Goal: Information Seeking & Learning: Compare options

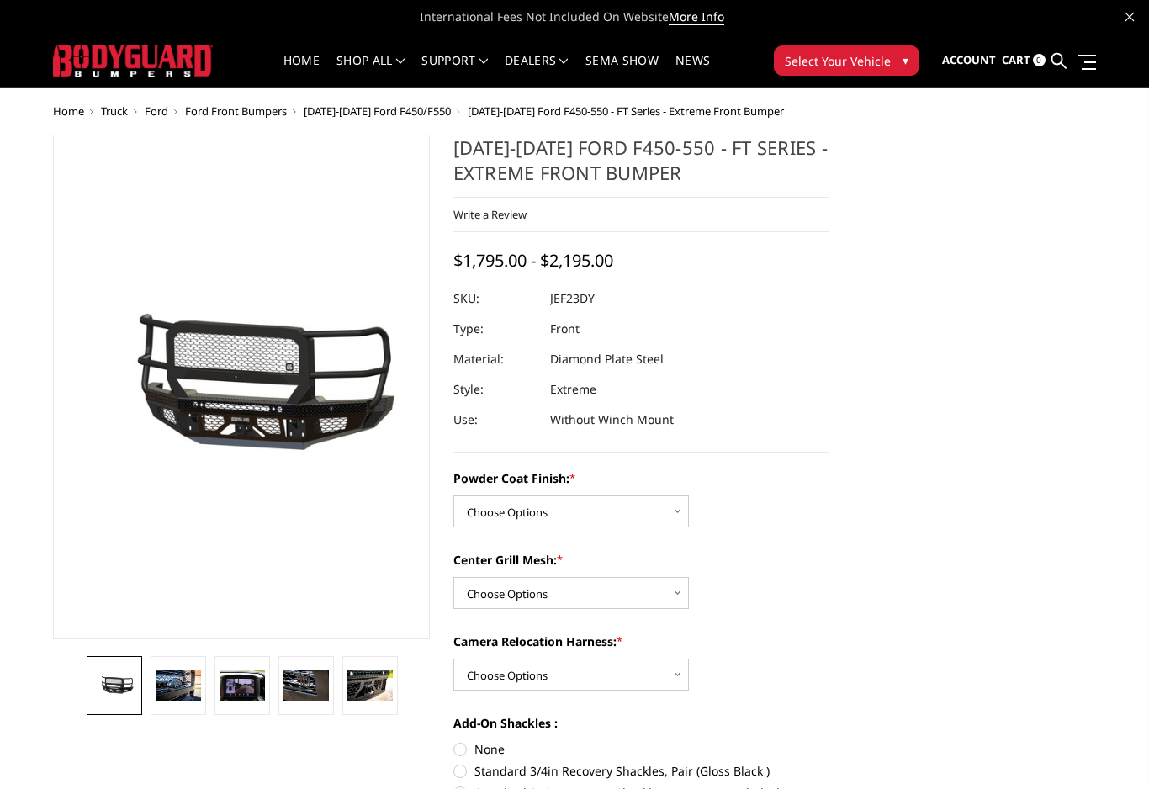
click at [421, 109] on span "[DATE]-[DATE] Ford F450/F550" at bounding box center [377, 110] width 147 height 15
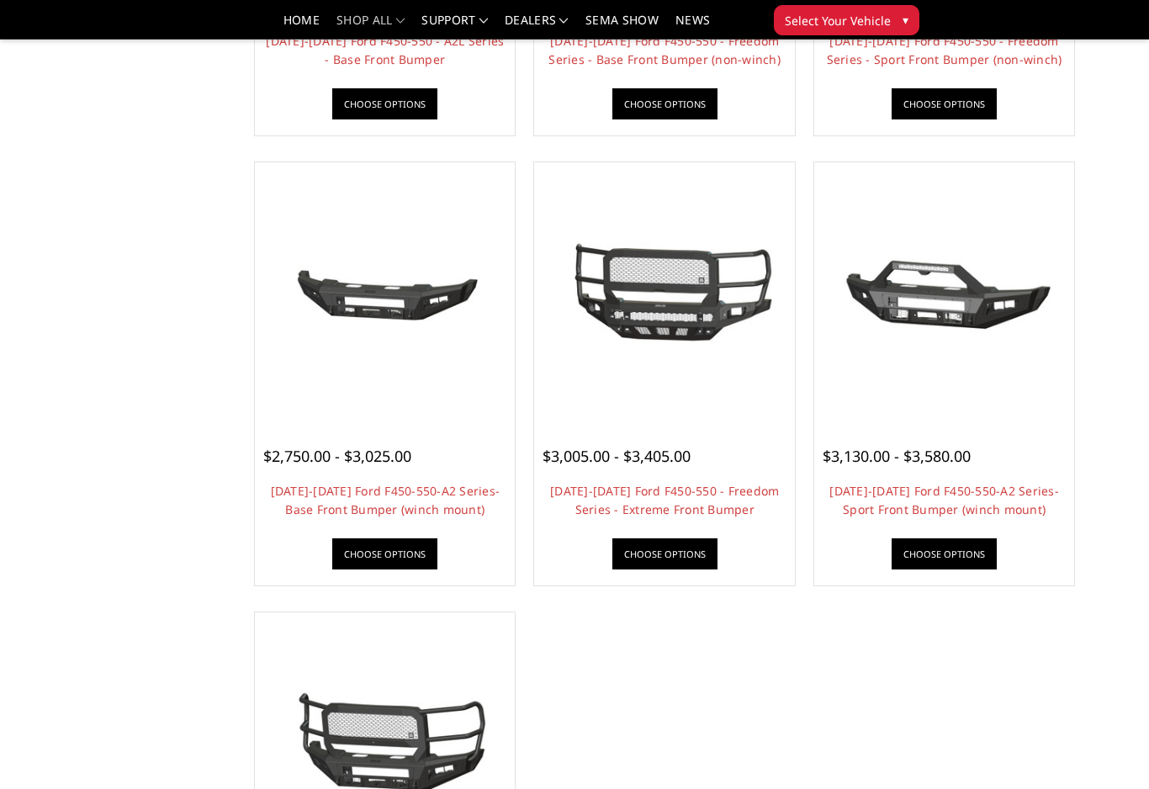
scroll to position [1039, 0]
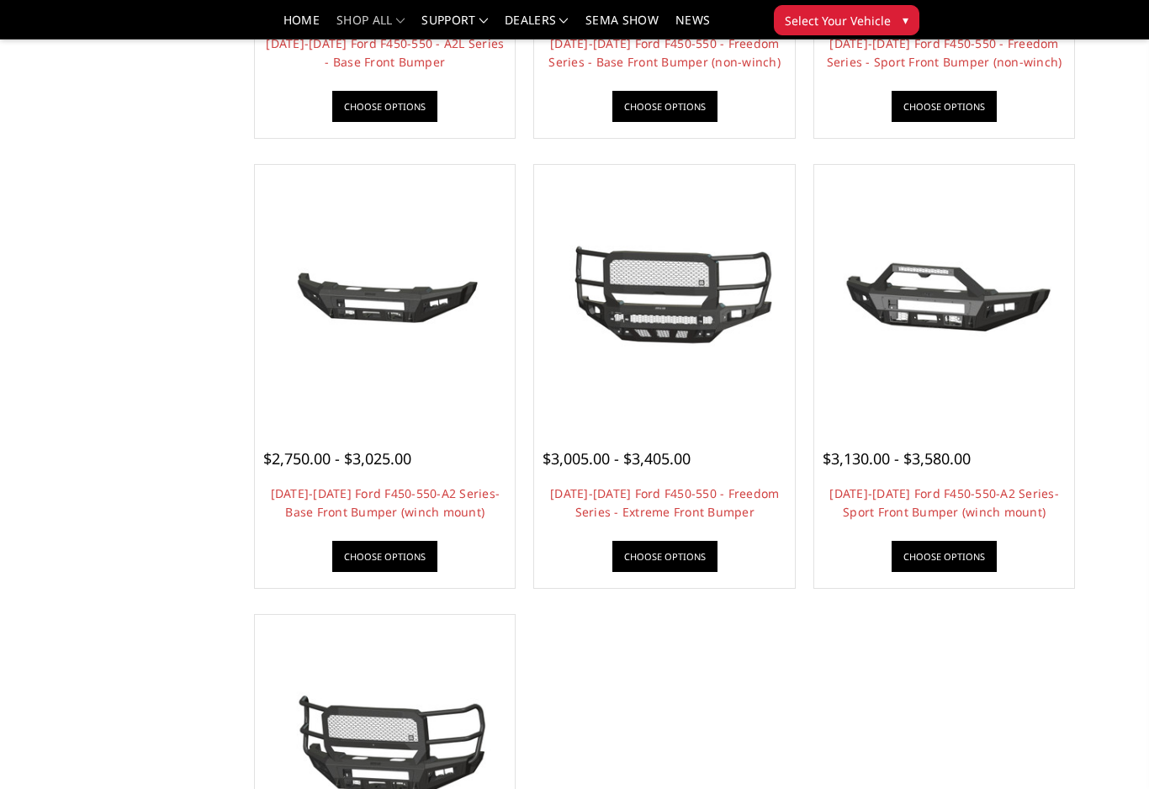
click at [469, 496] on link "2023-2025 Ford F450-550-A2 Series-Base Front Bumper (winch mount)" at bounding box center [386, 502] width 230 height 34
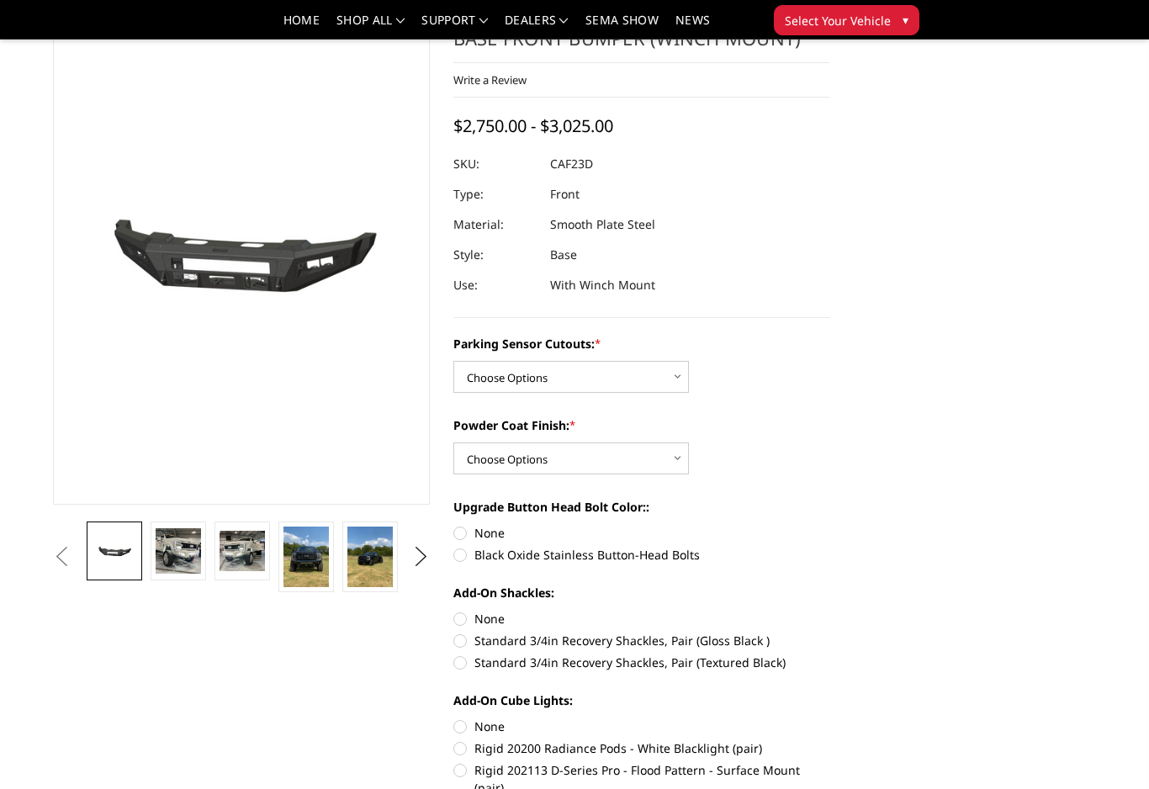
scroll to position [84, 0]
click at [687, 379] on select "Choose Options No-Without Parking Sensor Cutouts Yes-With Parking Sensor Cutouts" at bounding box center [571, 378] width 236 height 32
select select "2403"
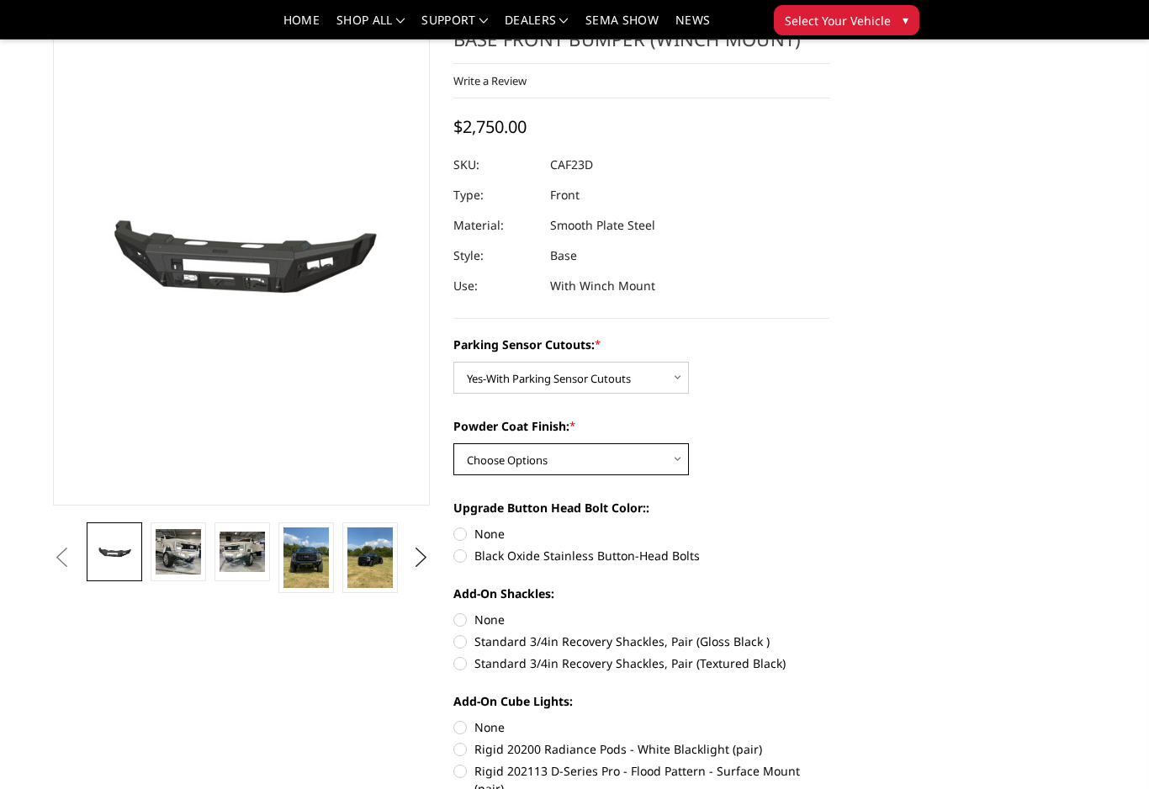
click at [678, 461] on select "Choose Options Bare Metal Textured Black Powder Coat" at bounding box center [571, 459] width 236 height 32
select select "2405"
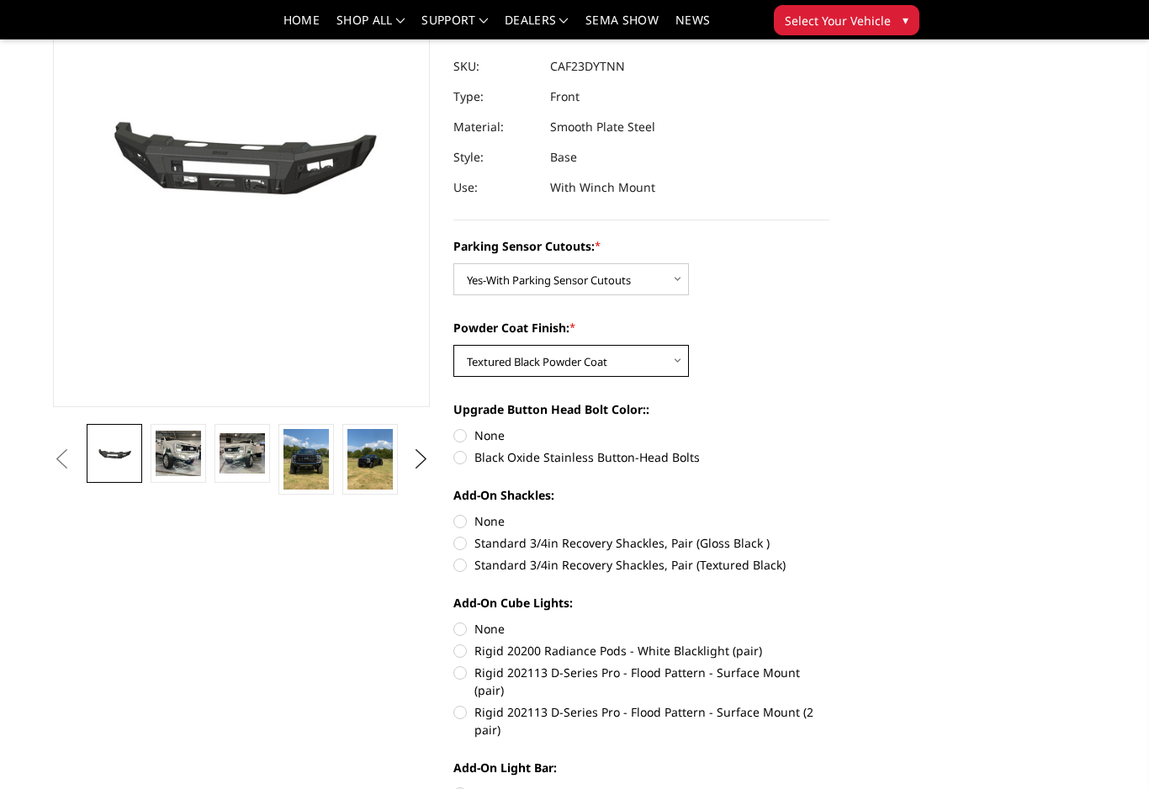
scroll to position [183, 0]
click at [778, 565] on label "Standard 3/4in Recovery Shackles, Pair (Textured Black)" at bounding box center [641, 564] width 377 height 18
click at [830, 534] on input "Standard 3/4in Recovery Shackles, Pair (Textured Black)" at bounding box center [830, 533] width 1 height 1
radio input "true"
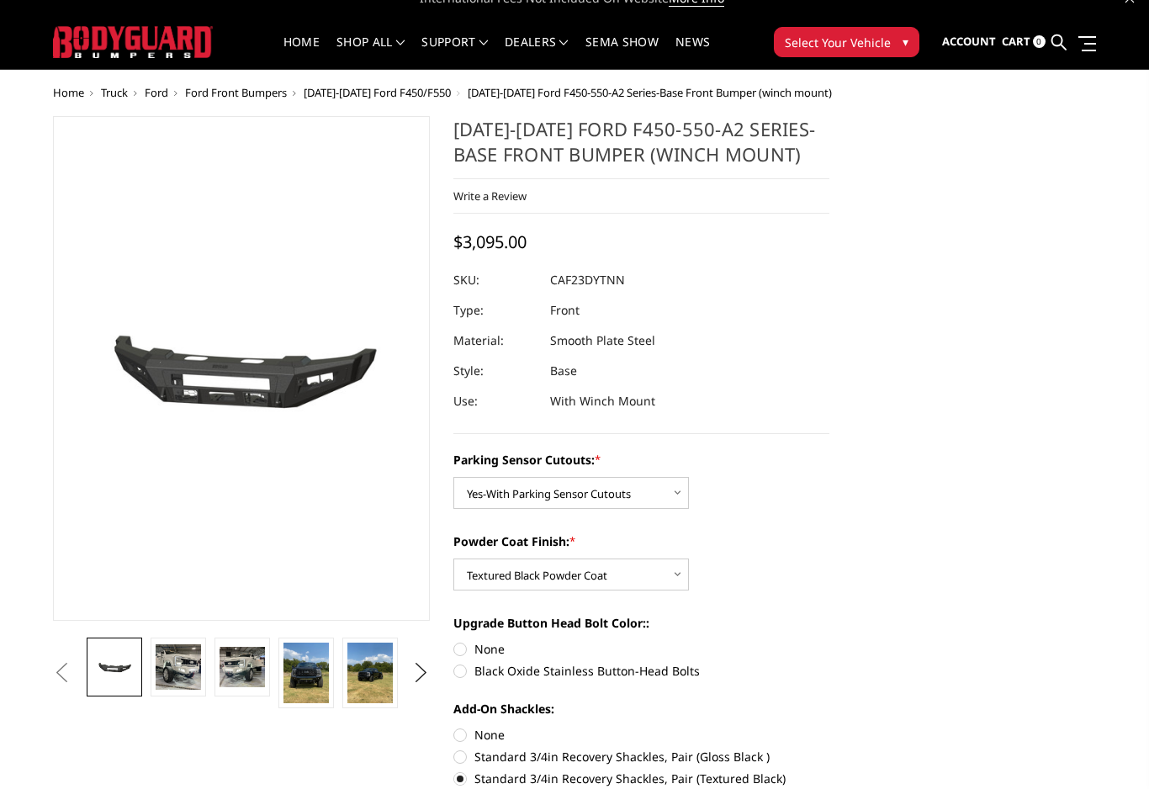
scroll to position [29, 0]
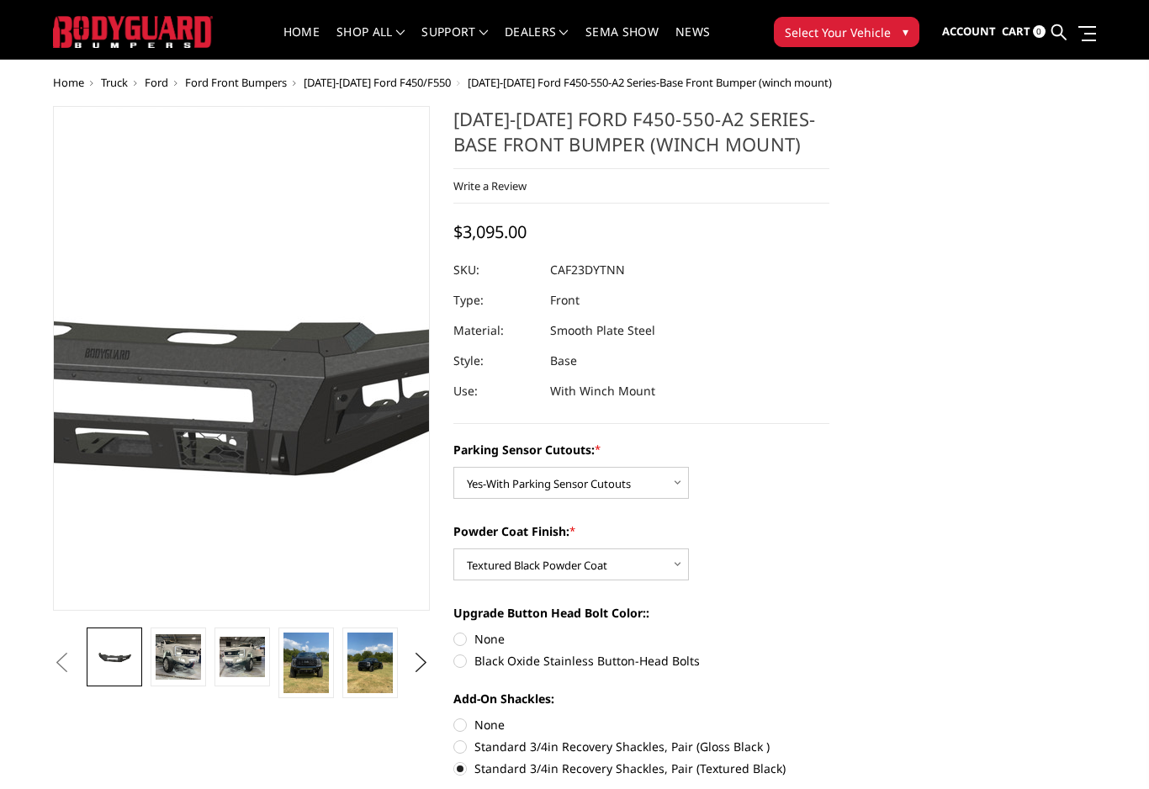
click at [280, 431] on img at bounding box center [169, 360] width 1077 height 504
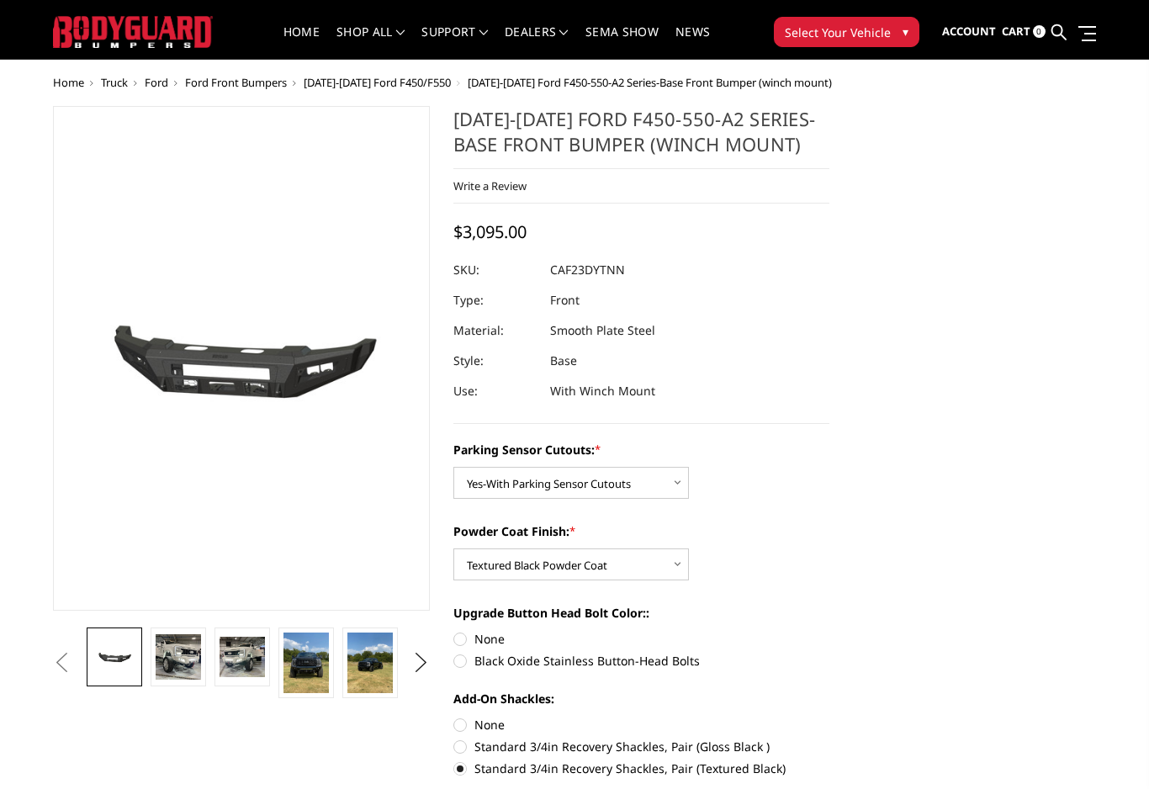
click at [194, 658] on img at bounding box center [178, 656] width 45 height 45
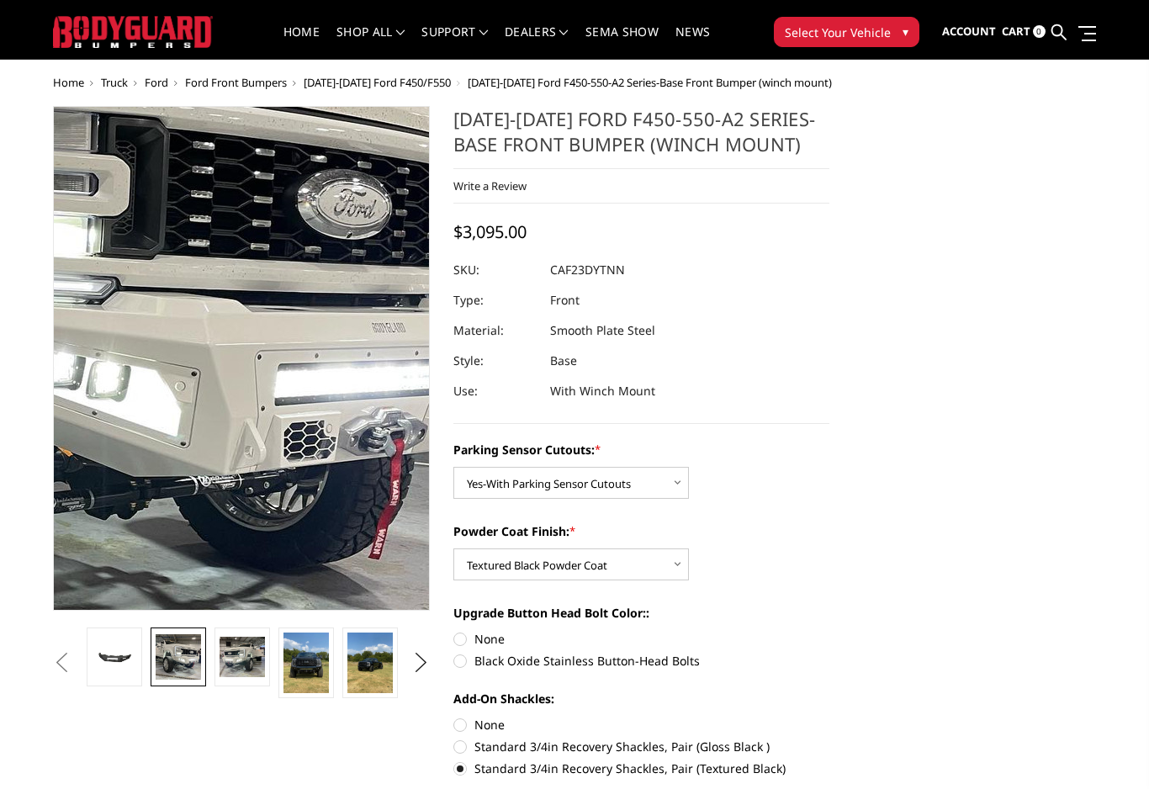
click at [356, 395] on img at bounding box center [28, 318] width 1077 height 1076
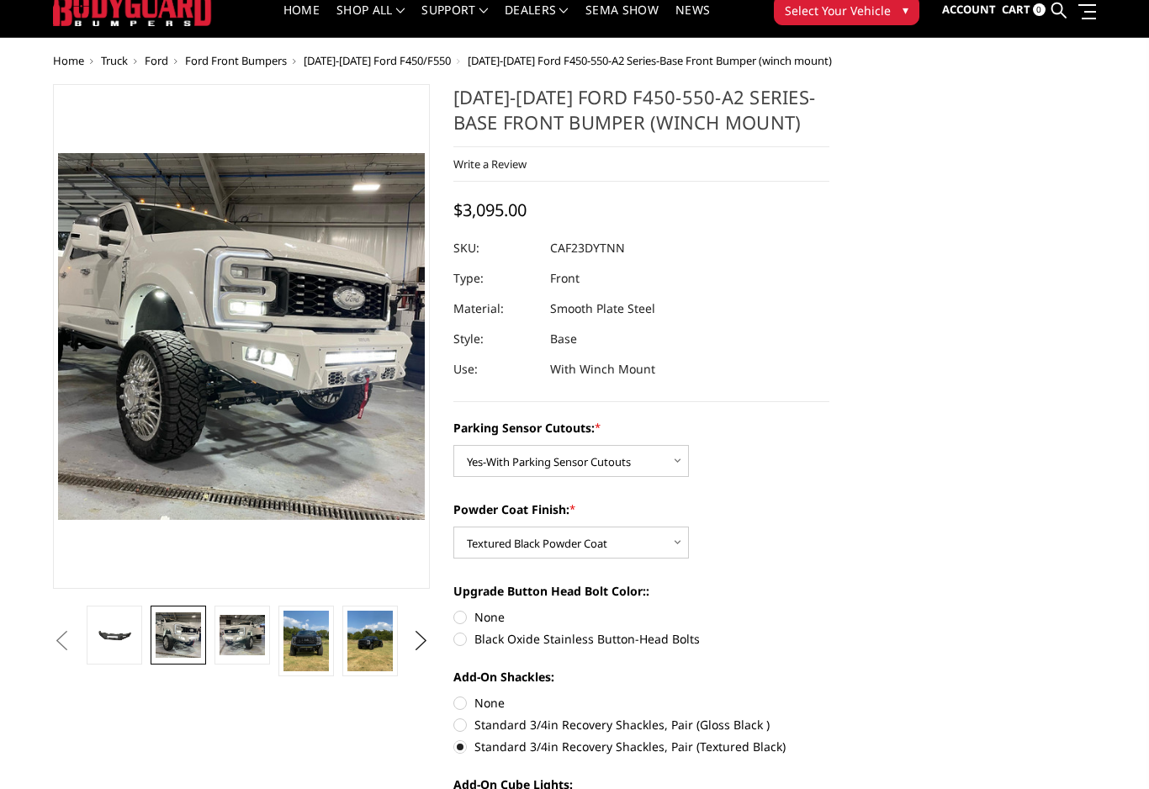
scroll to position [53, 0]
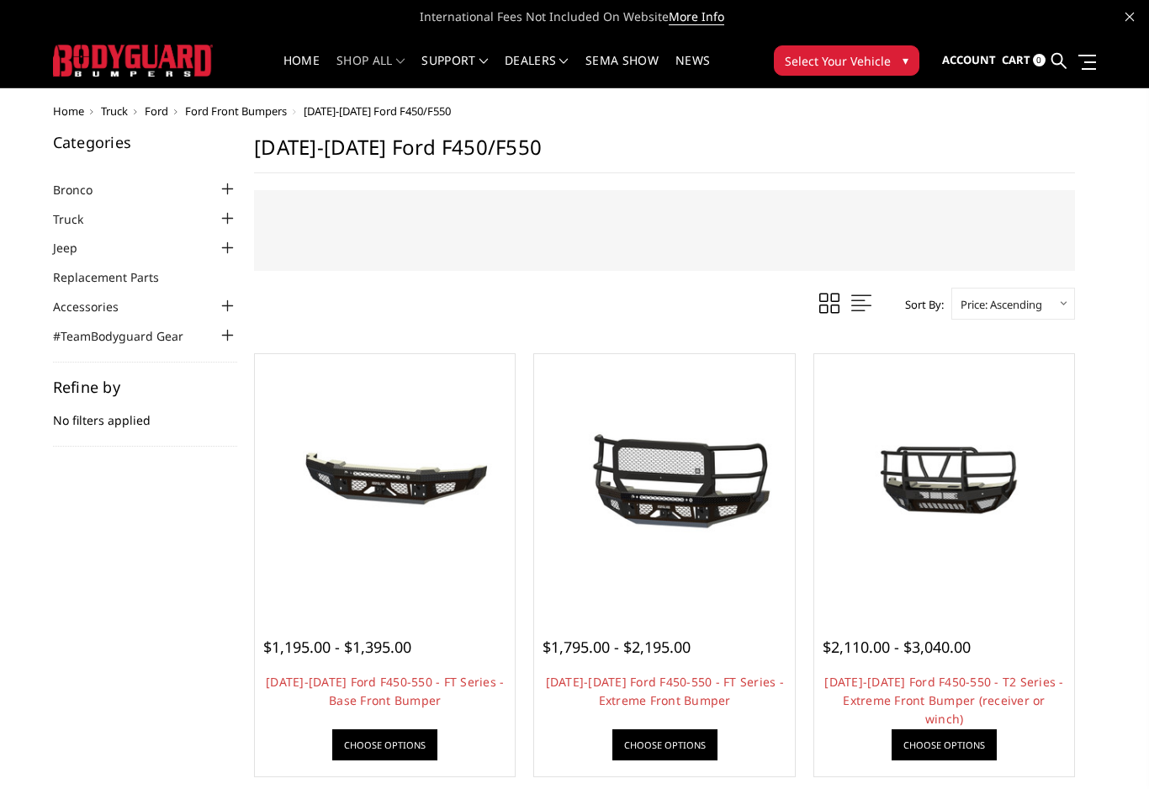
scroll to position [1063, 0]
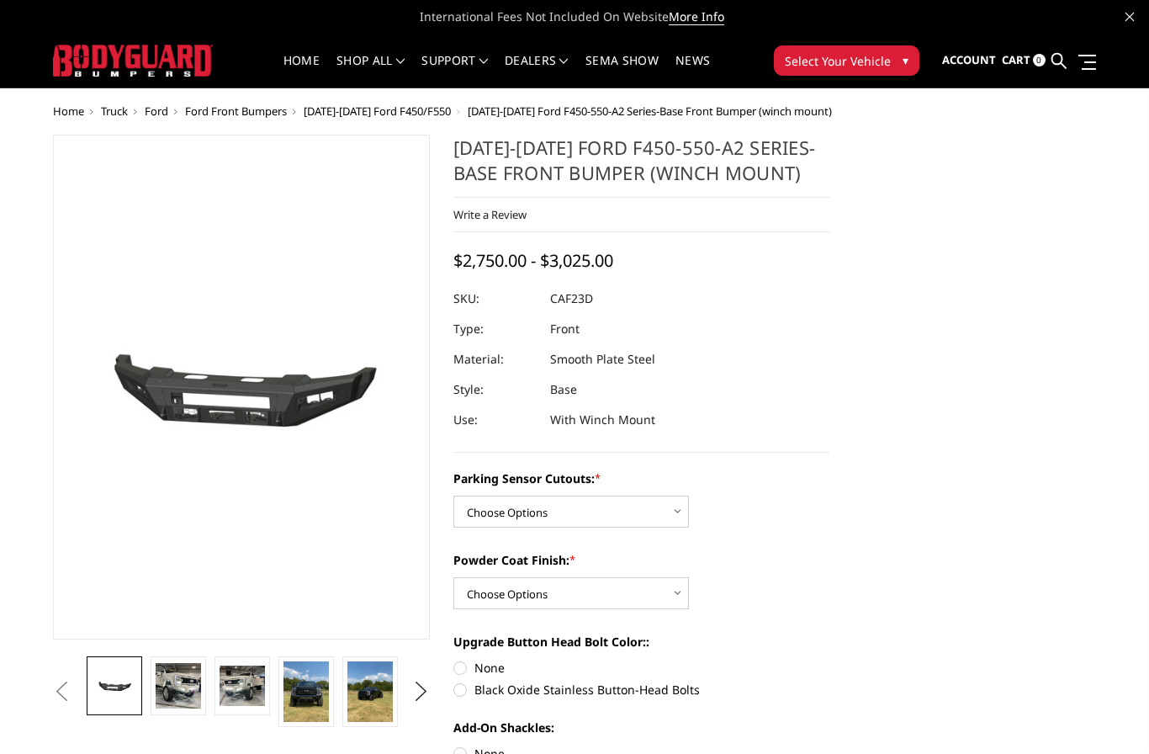
click at [156, 114] on span "Ford" at bounding box center [157, 110] width 24 height 15
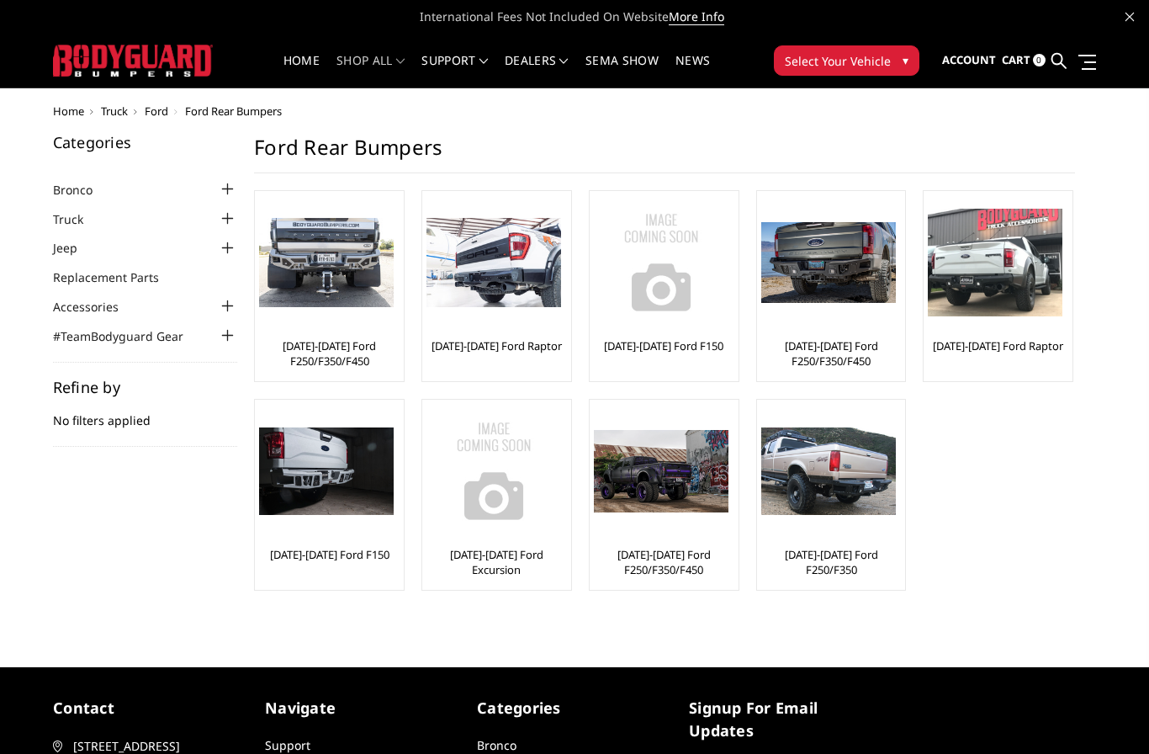
click at [335, 270] on img at bounding box center [326, 263] width 135 height 90
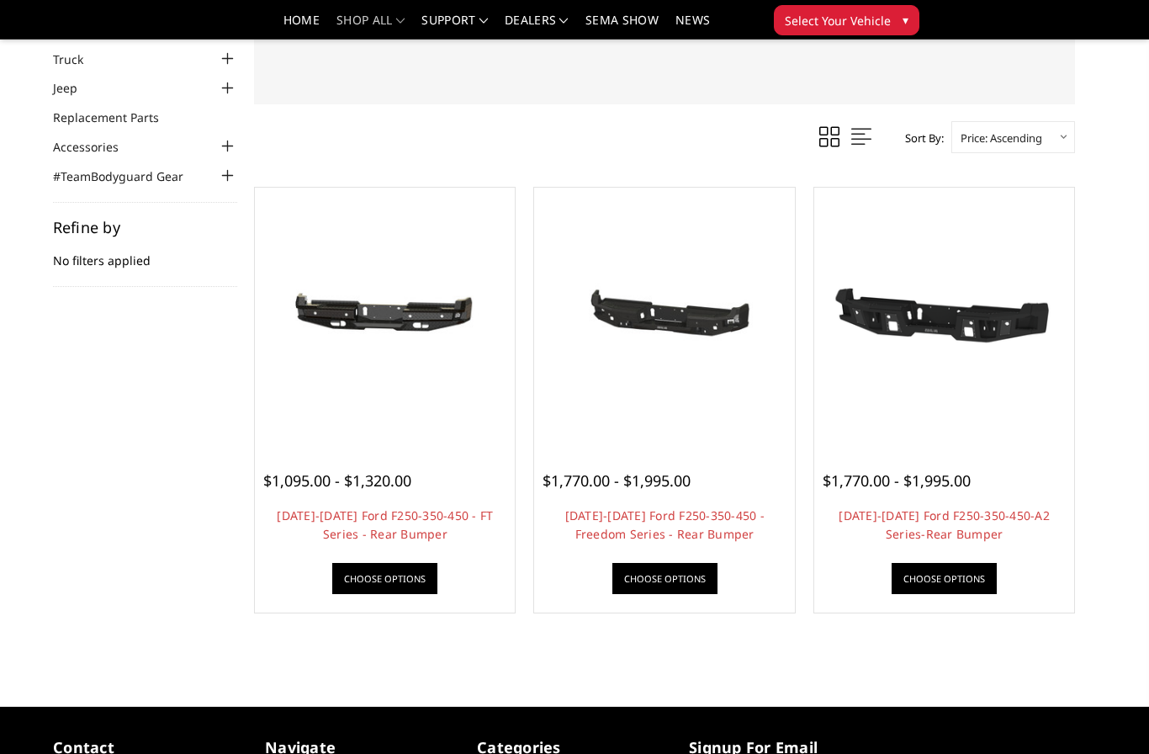
scroll to position [111, 0]
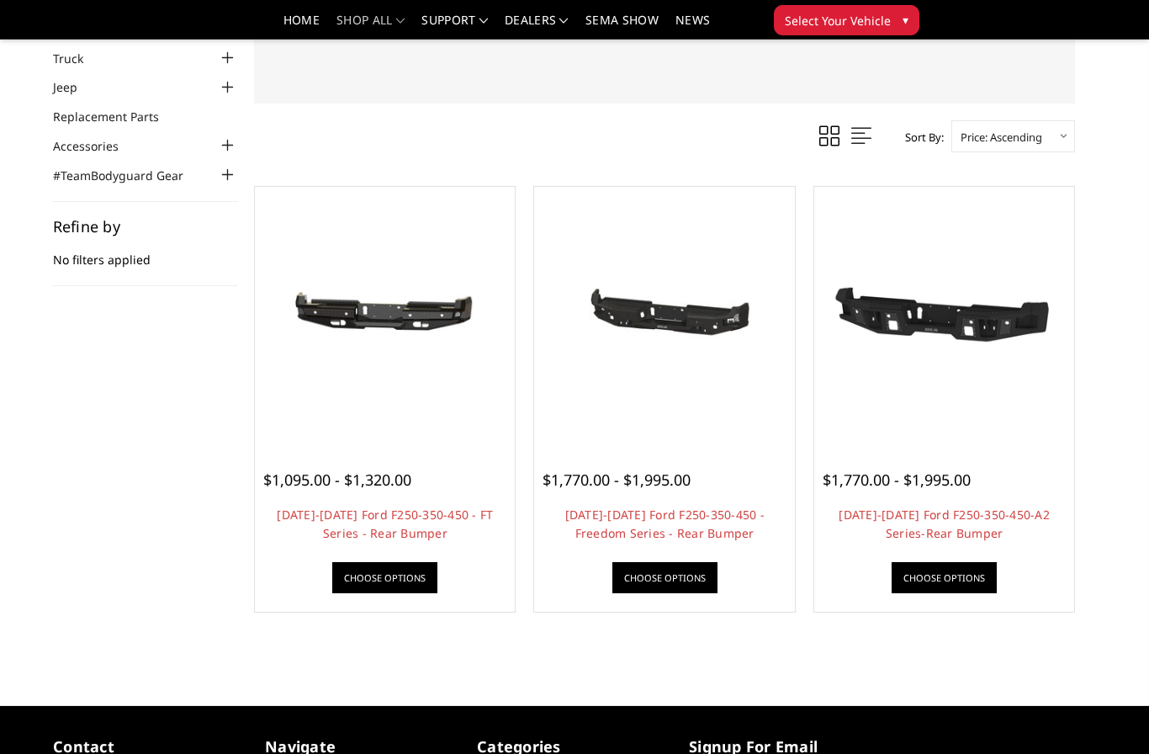
click at [440, 328] on img at bounding box center [385, 316] width 252 height 119
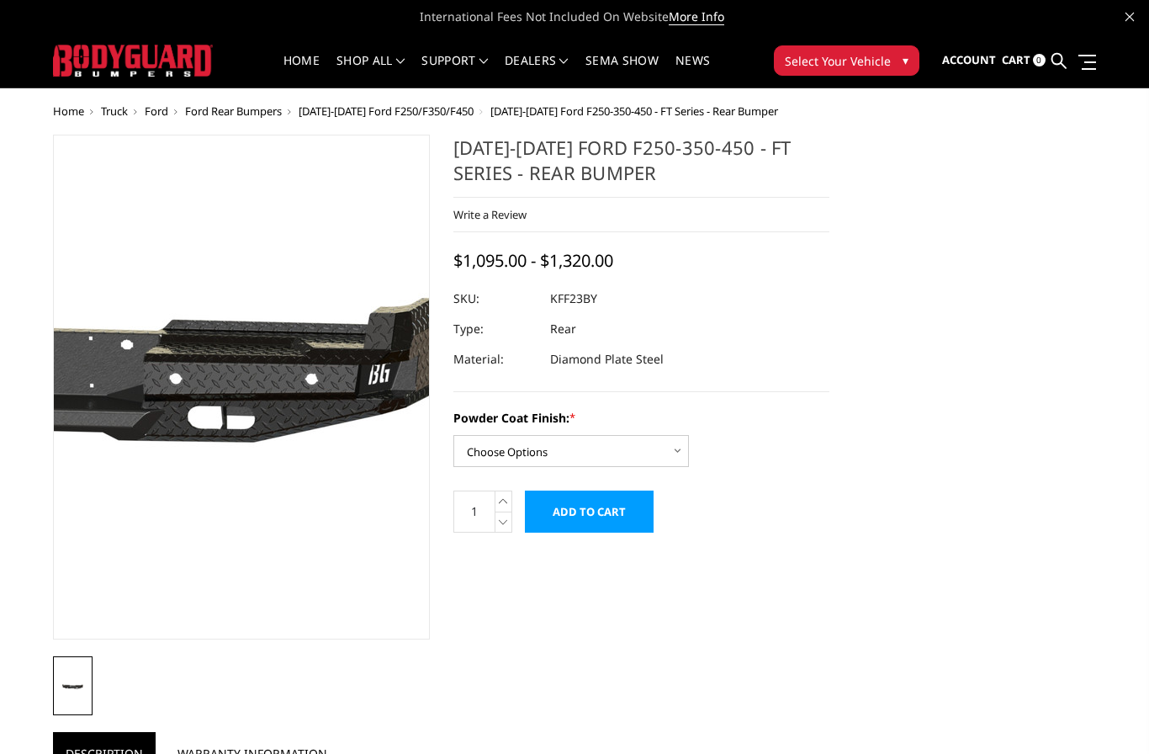
click at [335, 411] on img at bounding box center [68, 387] width 1077 height 512
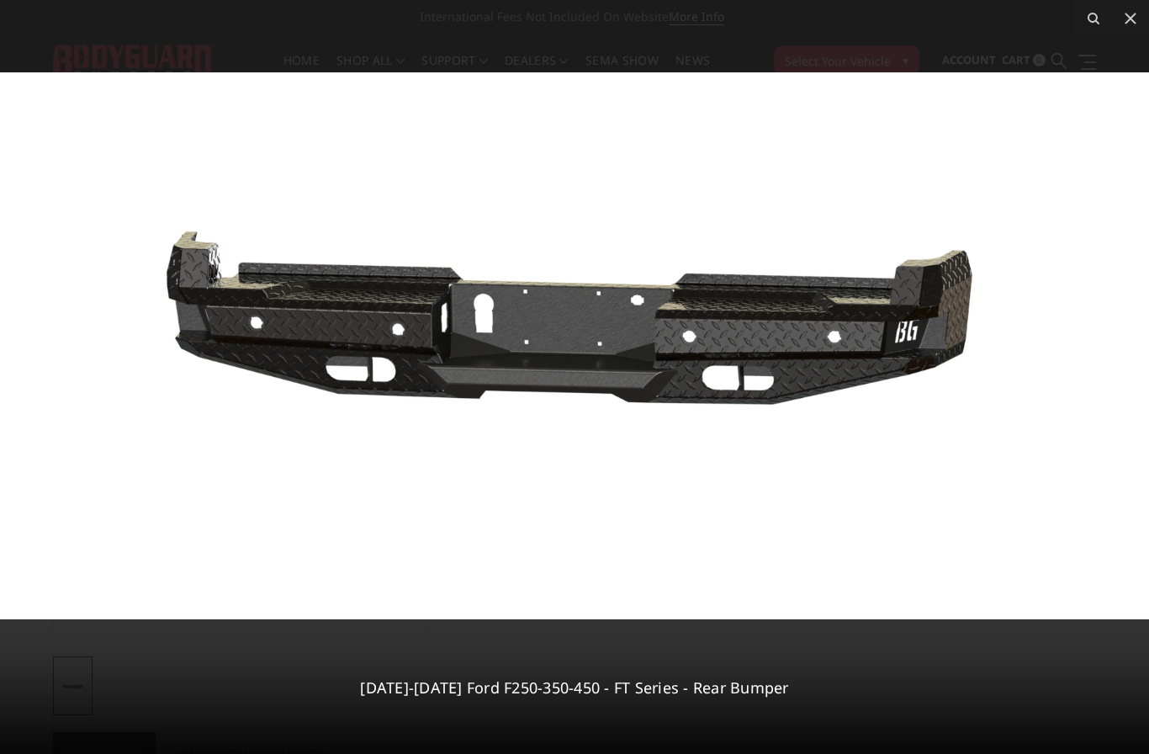
click at [1139, 17] on icon at bounding box center [1131, 18] width 20 height 20
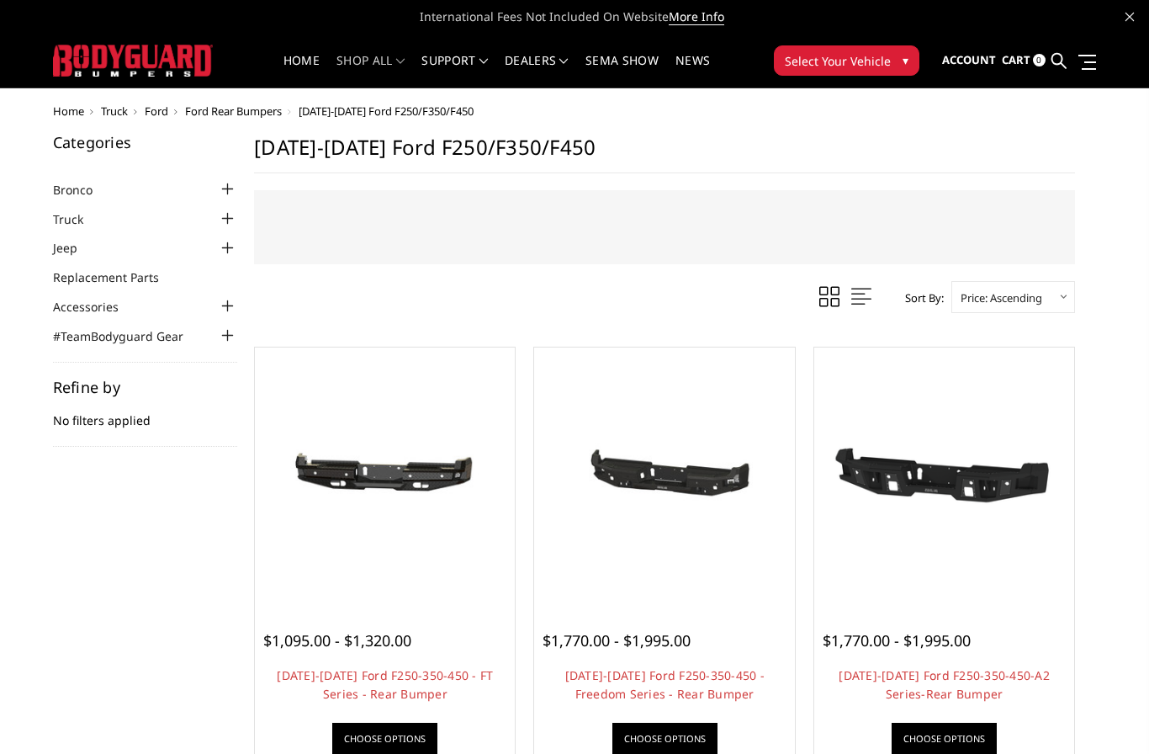
scroll to position [171, 0]
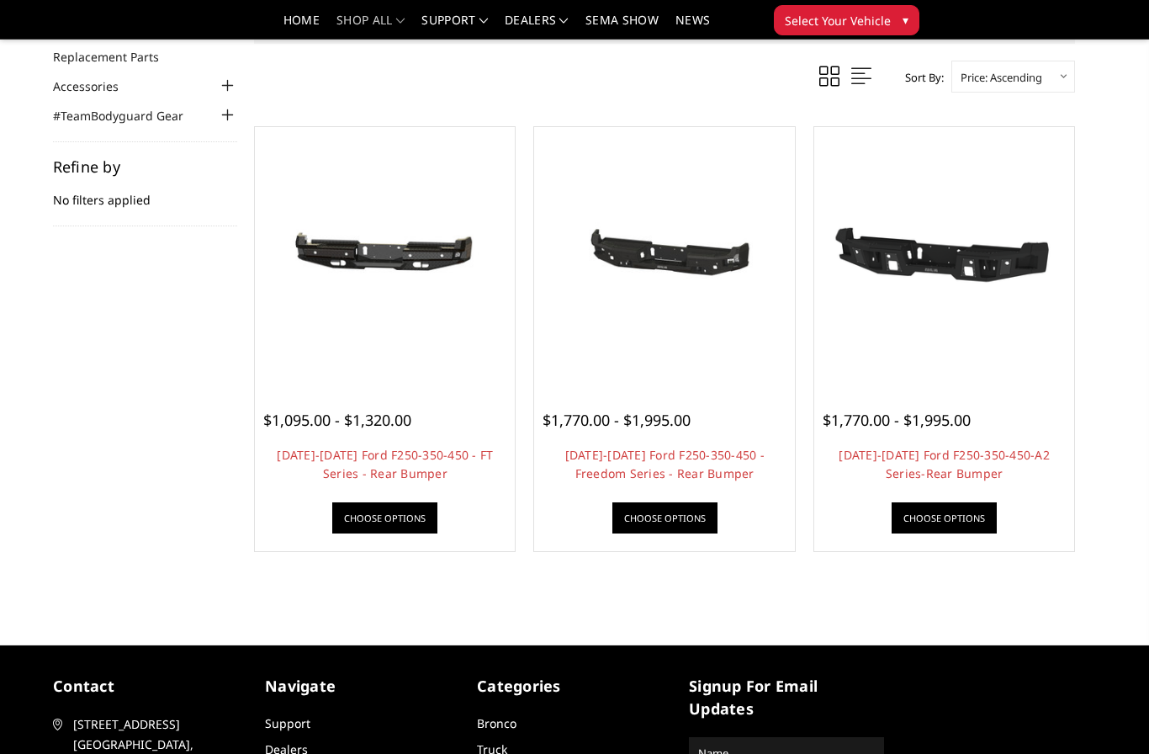
click at [691, 427] on span "$1,770.00 - $1,995.00" at bounding box center [617, 420] width 148 height 20
click at [722, 266] on img at bounding box center [664, 256] width 252 height 167
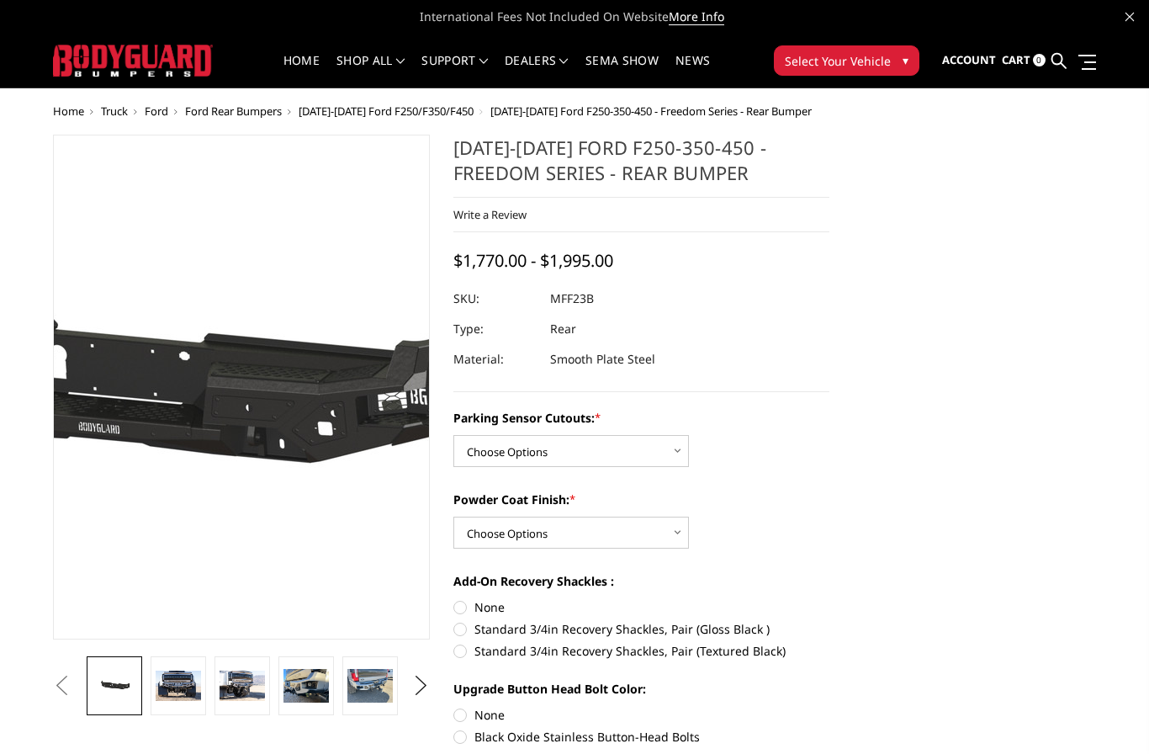
click at [312, 420] on img at bounding box center [110, 387] width 1077 height 512
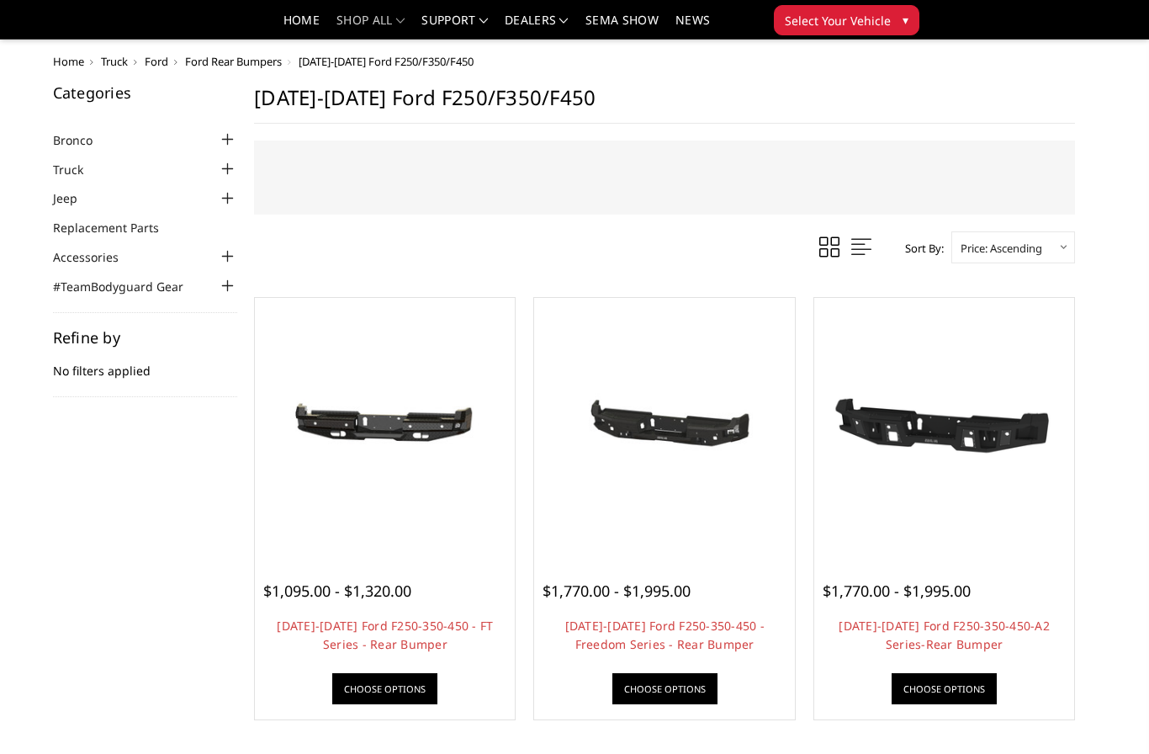
scroll to position [171, 0]
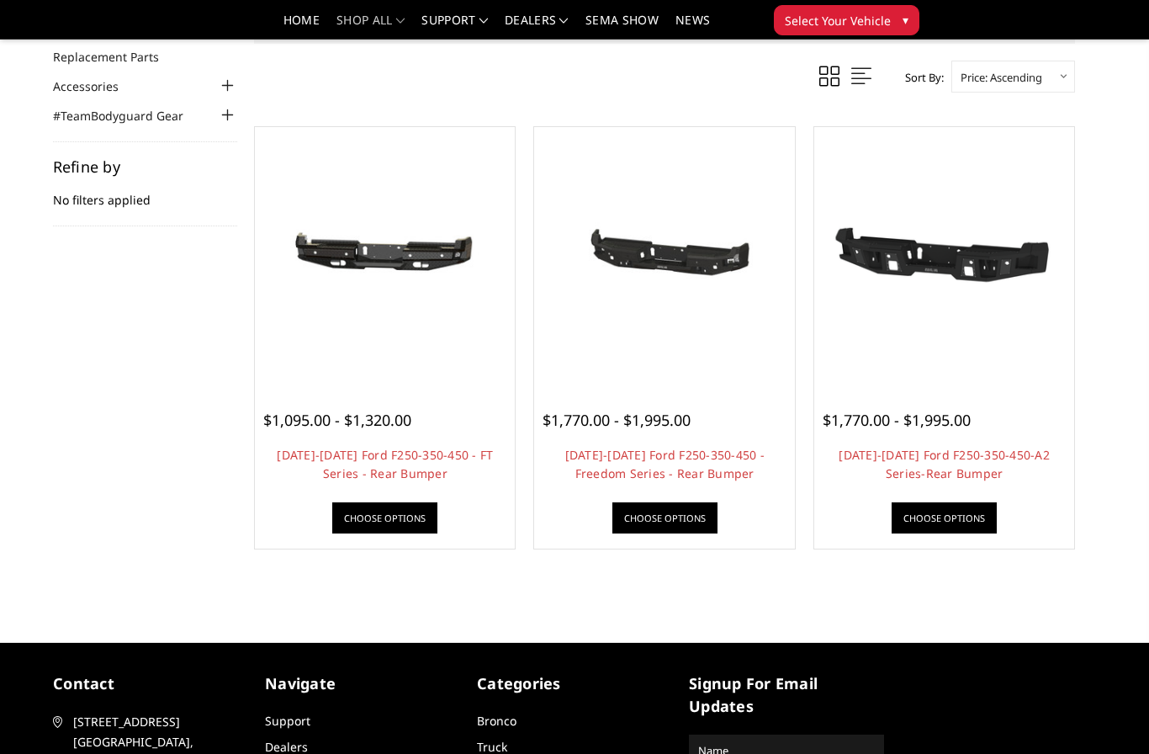
click at [979, 250] on img at bounding box center [944, 257] width 218 height 252
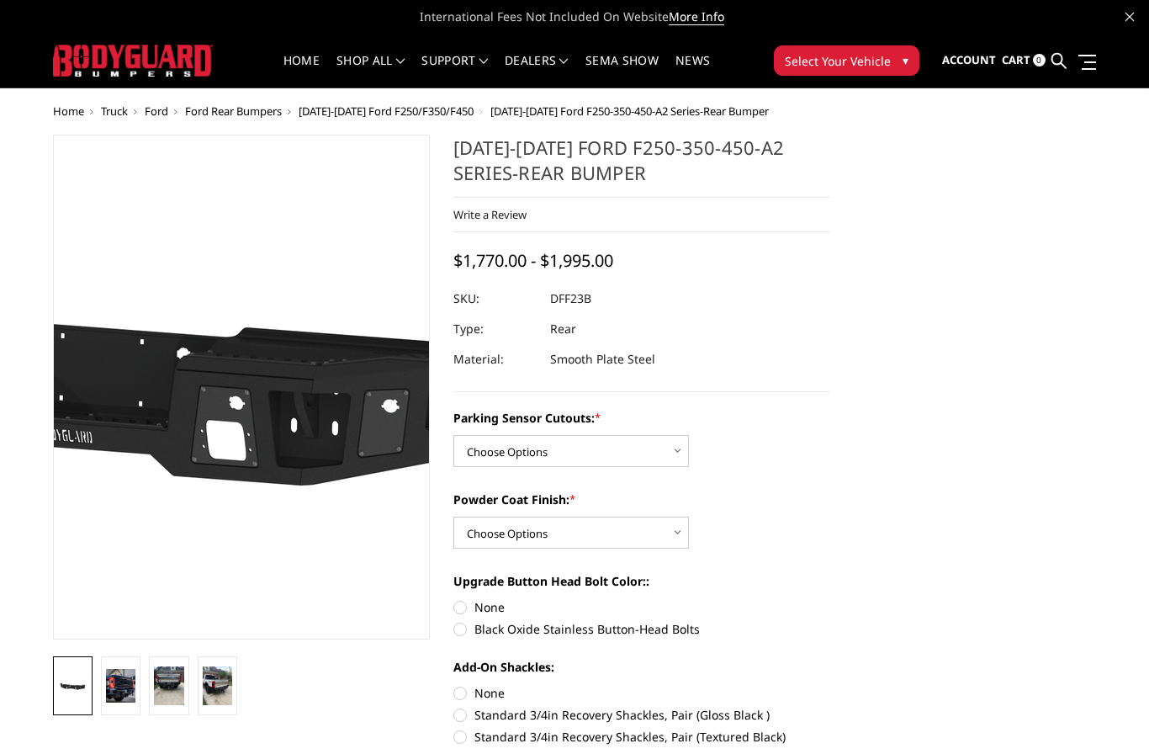
click at [306, 425] on img at bounding box center [121, 380] width 1077 height 606
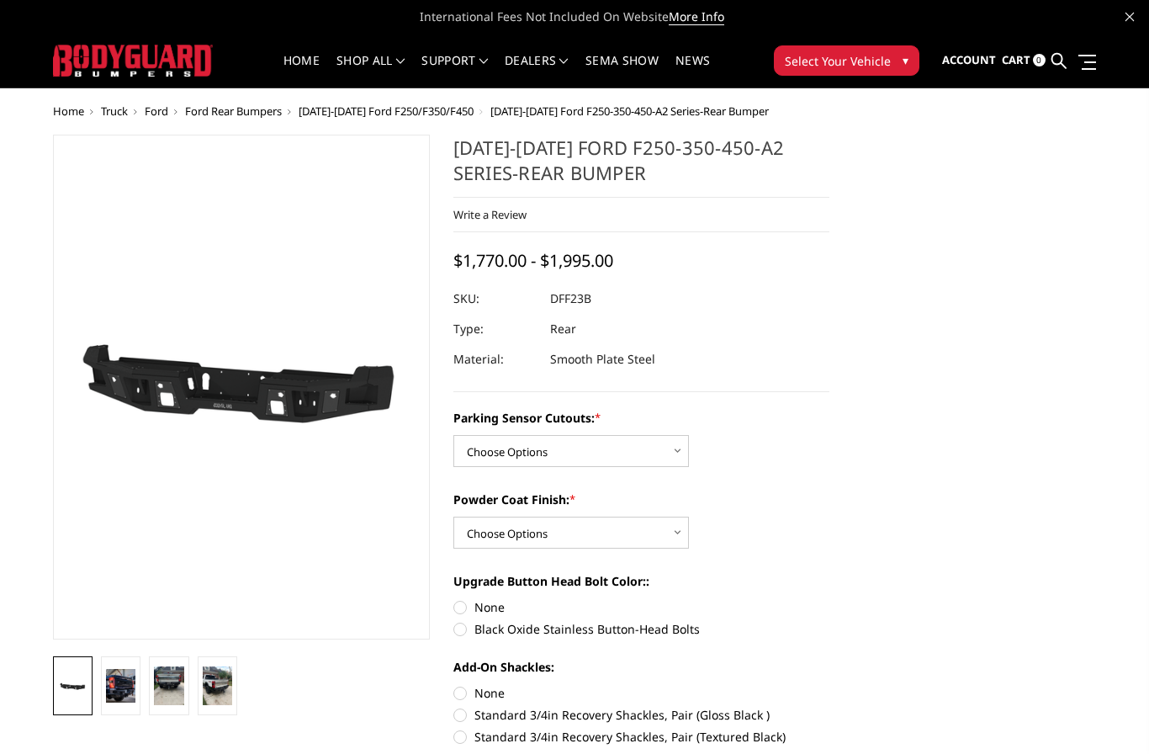
click at [123, 690] on img at bounding box center [120, 686] width 29 height 34
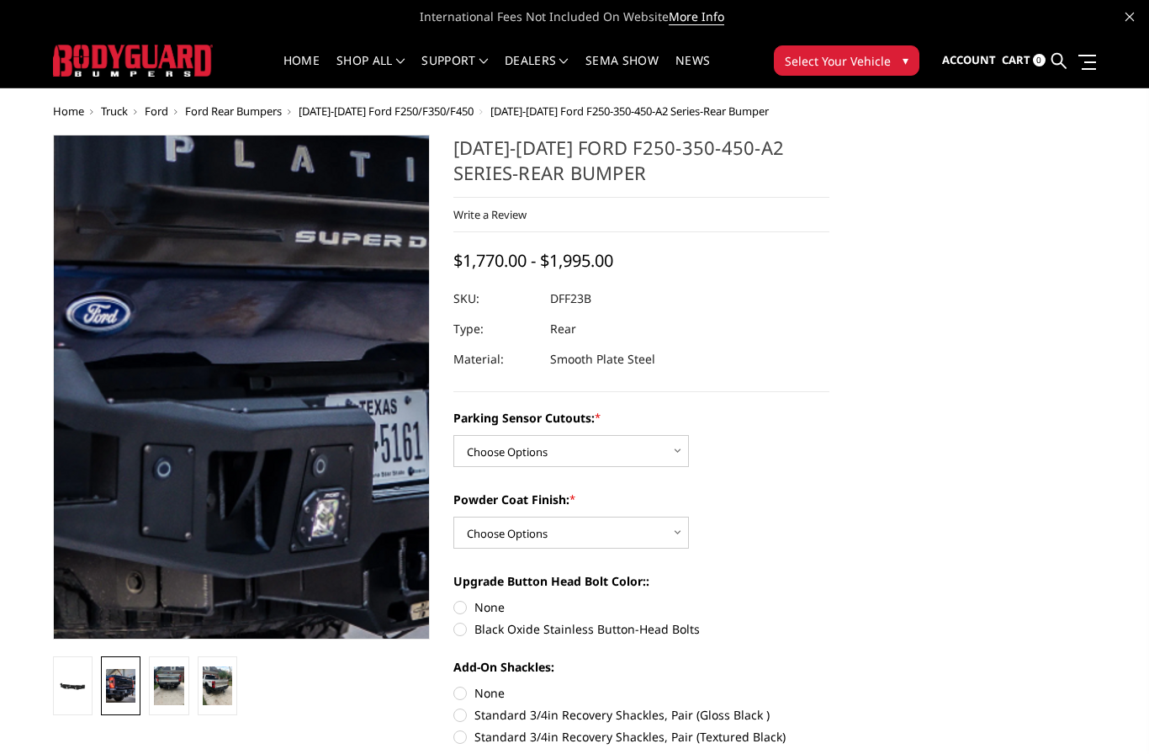
click at [246, 494] on img at bounding box center [235, 266] width 931 height 1077
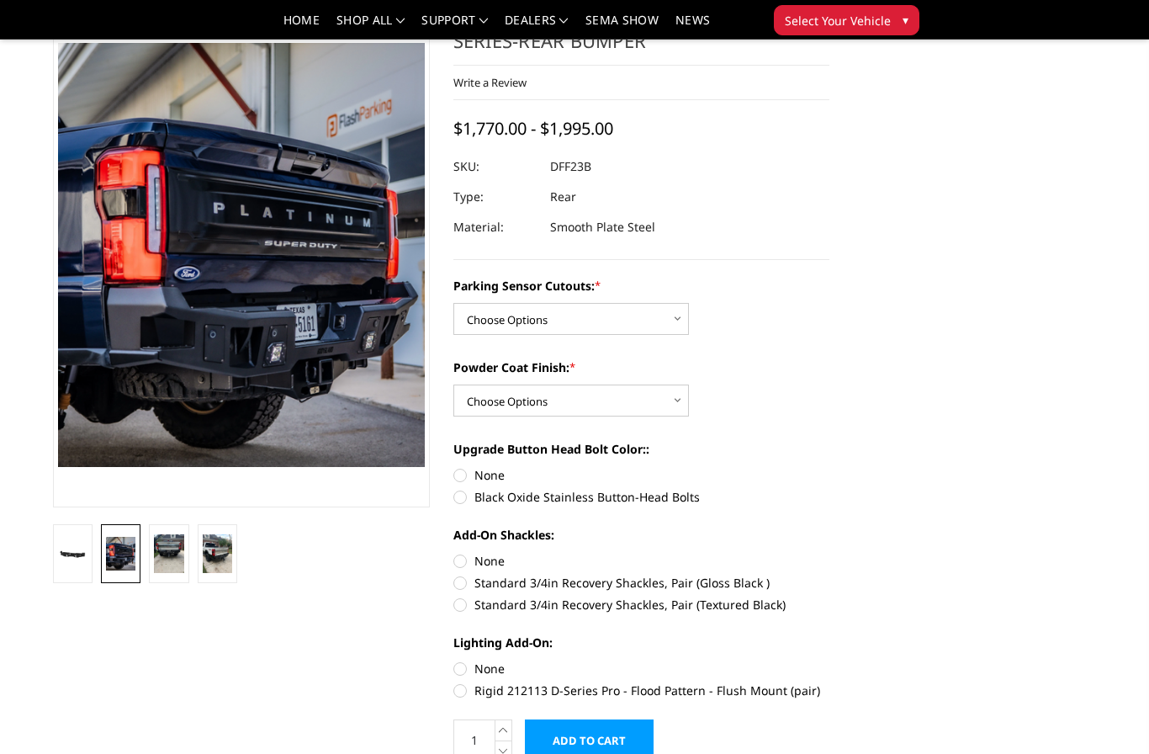
scroll to position [84, 0]
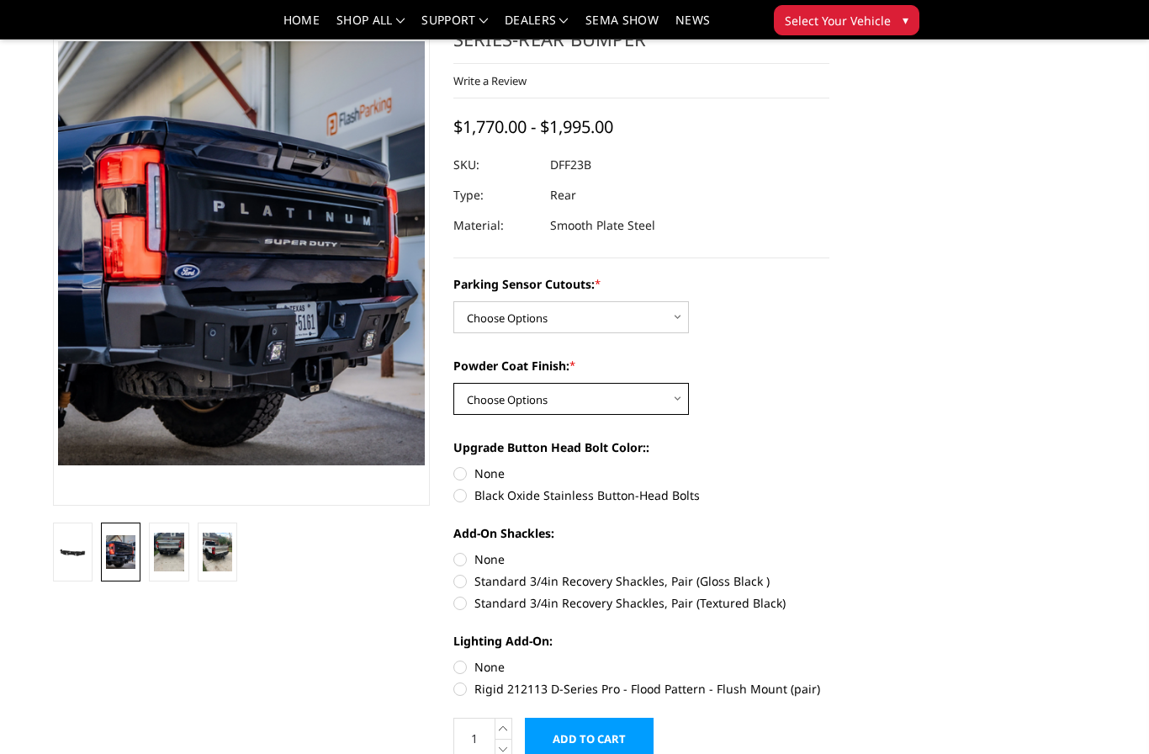
click at [676, 405] on select "Choose Options Bare Metal Textured Black Powder Coat" at bounding box center [571, 399] width 236 height 32
click at [664, 317] on select "Choose Options Yes-With Parking Sensor Cutouts No-Without Parking Sensor Cutouts" at bounding box center [571, 317] width 236 height 32
select select "2436"
click at [682, 399] on select "Choose Options Bare Metal Textured Black Powder Coat" at bounding box center [571, 399] width 236 height 32
select select "2439"
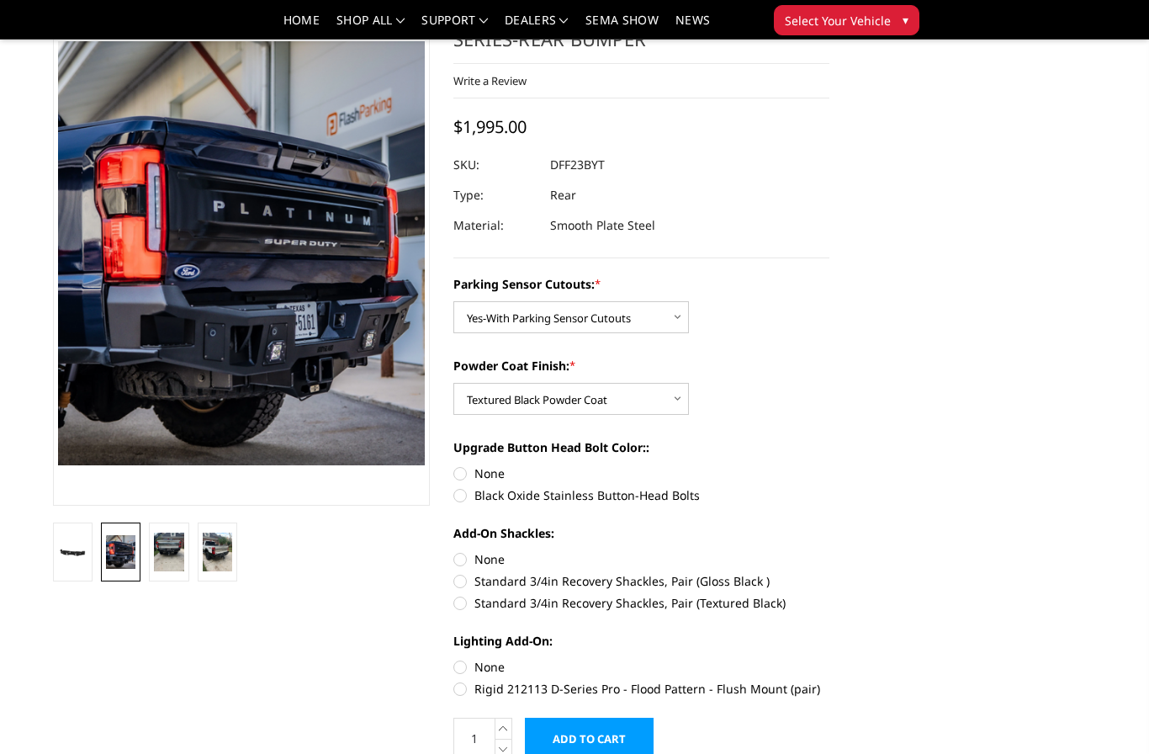
click at [599, 501] on label "Black Oxide Stainless Button-Head Bolts" at bounding box center [641, 495] width 377 height 18
click at [830, 465] on input "Black Oxide Stainless Button-Head Bolts" at bounding box center [830, 464] width 1 height 1
radio input "true"
click at [760, 600] on label "Standard 3/4in Recovery Shackles, Pair (Textured Black)" at bounding box center [641, 603] width 377 height 18
click at [830, 573] on input "Standard 3/4in Recovery Shackles, Pair (Textured Black)" at bounding box center [830, 572] width 1 height 1
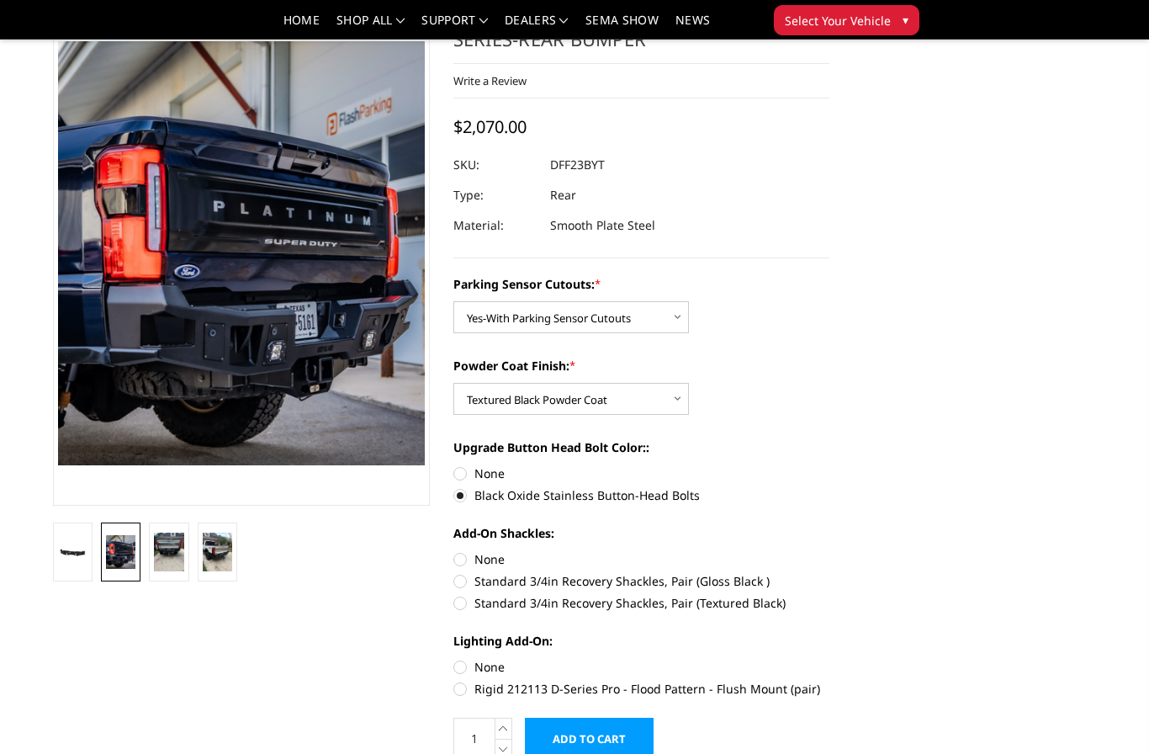
radio input "true"
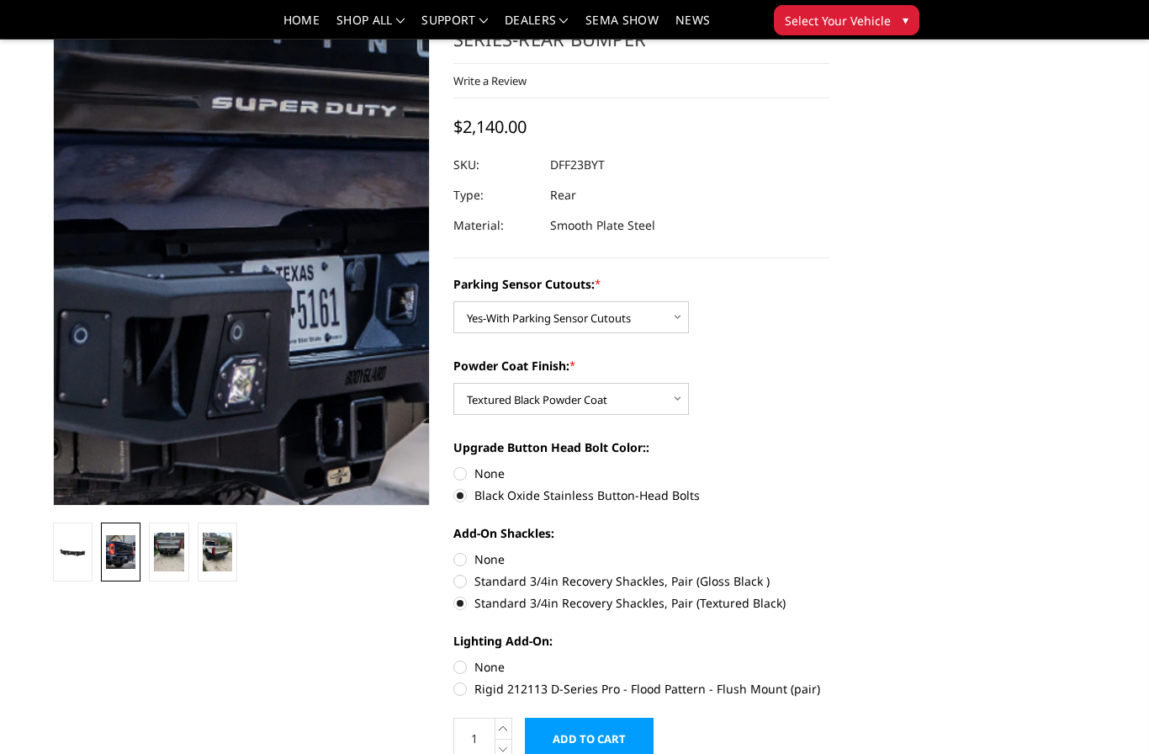
click at [302, 360] on img at bounding box center [152, 132] width 931 height 1077
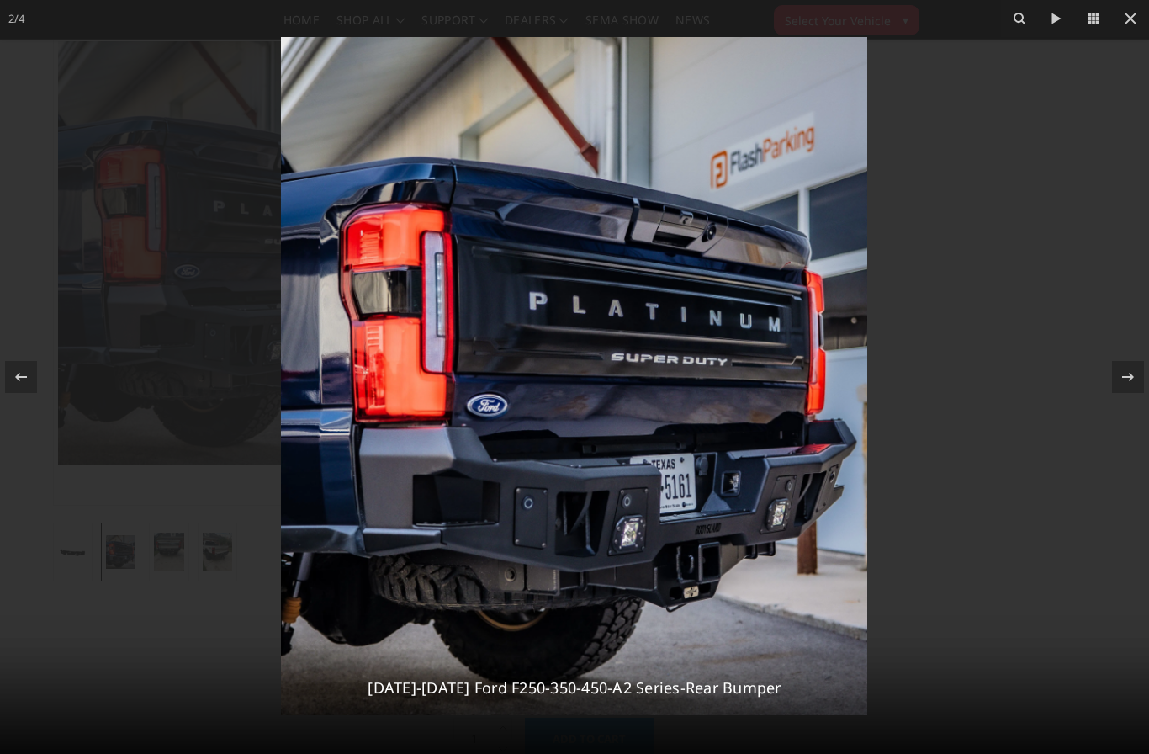
click at [1137, 12] on icon at bounding box center [1131, 18] width 20 height 20
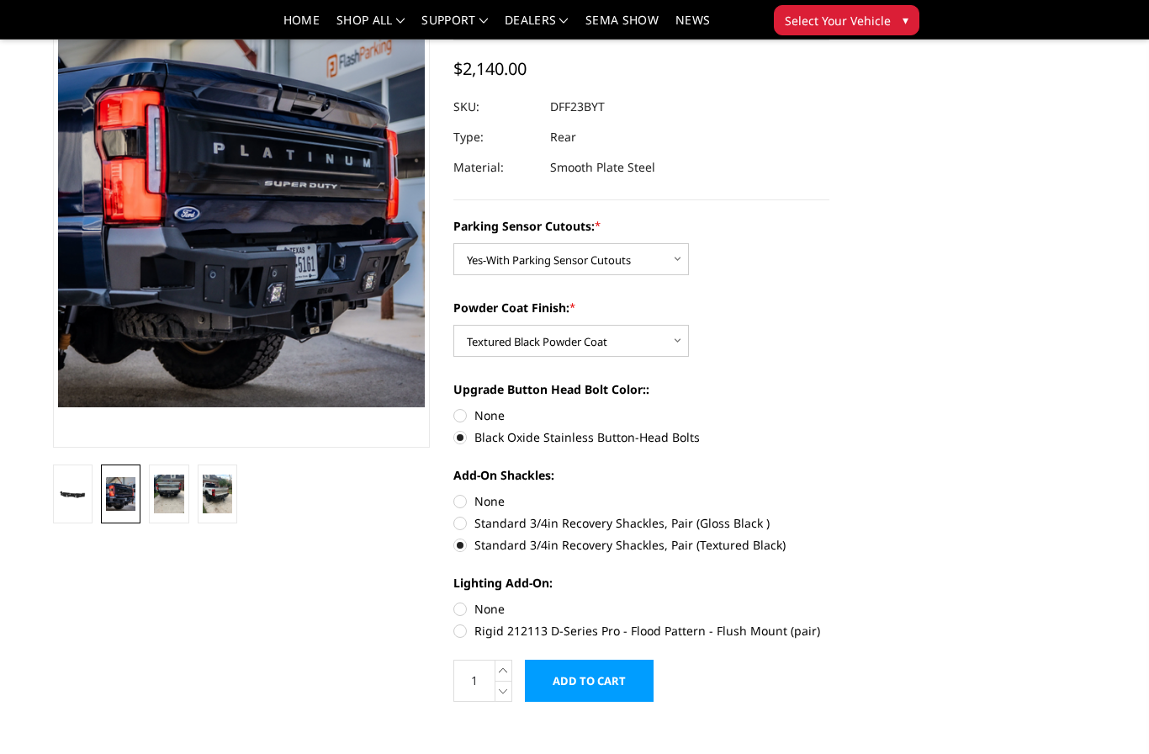
scroll to position [144, 0]
